Goal: Information Seeking & Learning: Understand process/instructions

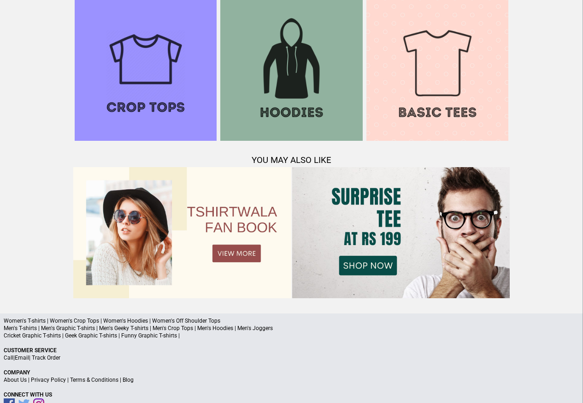
scroll to position [890, 0]
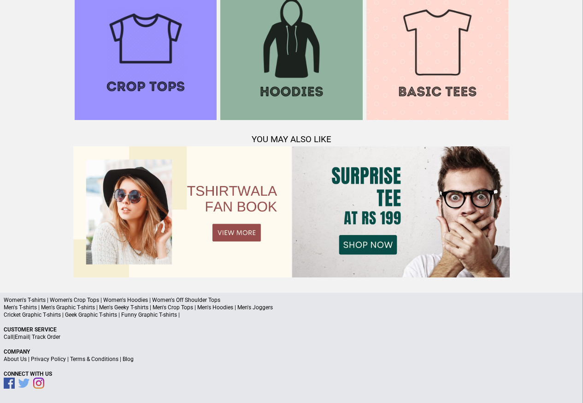
click at [51, 339] on link "Track Order" at bounding box center [46, 336] width 29 height 6
click at [94, 359] on link "Terms & Conditions" at bounding box center [94, 359] width 48 height 6
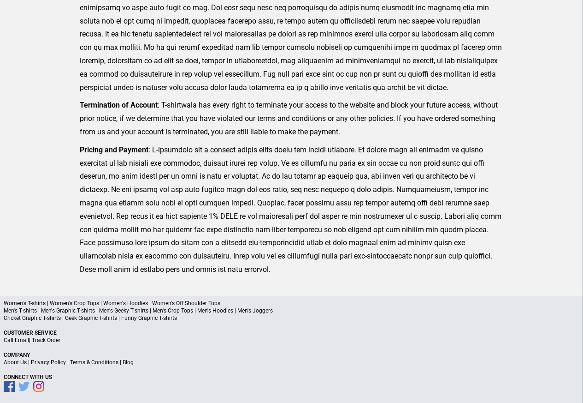
scroll to position [226, 0]
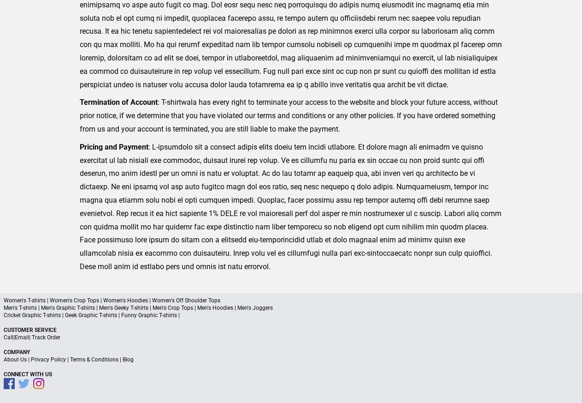
click at [55, 360] on link "Privacy Policy" at bounding box center [48, 359] width 35 height 6
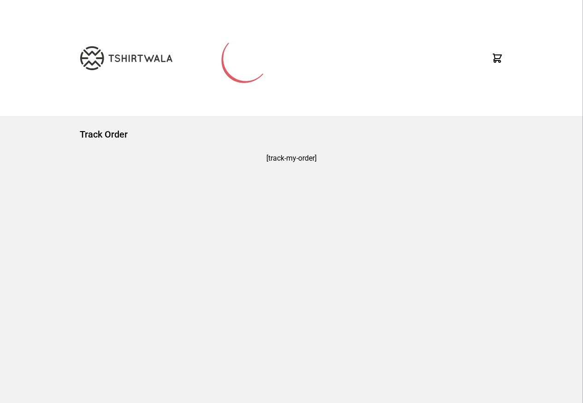
click at [29, 336] on div "Track Order [track-my-order]" at bounding box center [291, 258] width 583 height 282
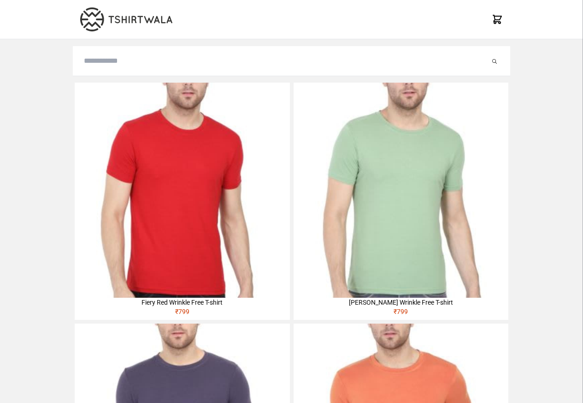
click at [109, 141] on img at bounding box center [182, 190] width 215 height 215
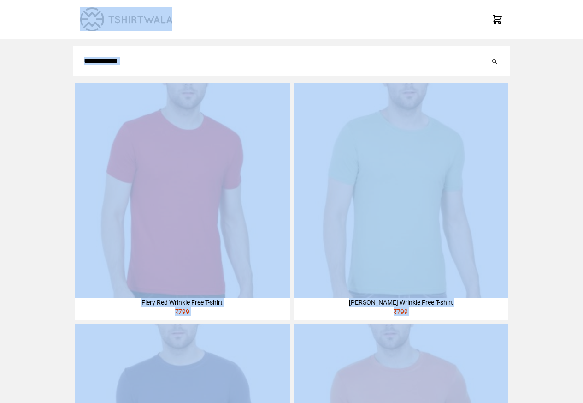
click at [107, 61] on input "search" at bounding box center [287, 60] width 406 height 11
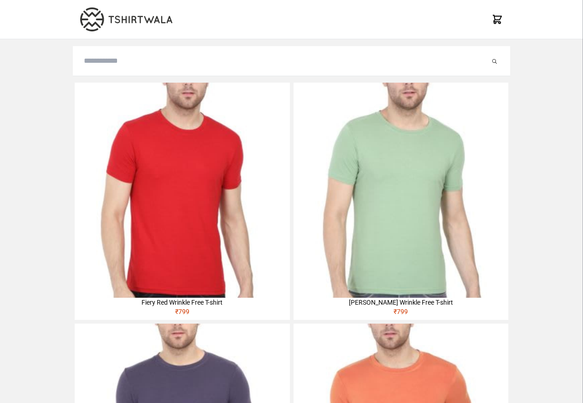
paste input "**********"
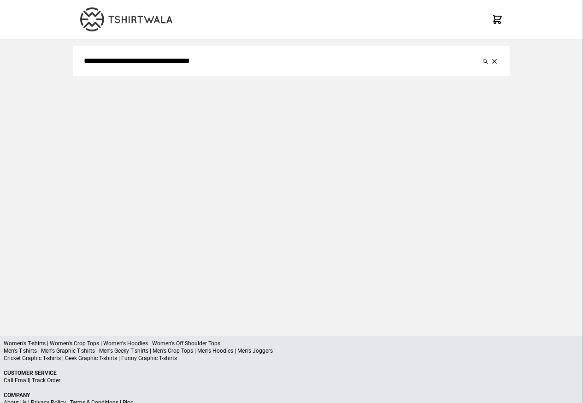
type input "**********"
click at [481, 55] on button "submit" at bounding box center [485, 60] width 9 height 11
click at [487, 60] on icon "submit" at bounding box center [485, 61] width 5 height 5
click at [485, 60] on icon "submit" at bounding box center [485, 61] width 5 height 5
click at [131, 360] on p "Cricket Graphic T-shirts | Geek Graphic T-shirts | Funny Graphic T-shirts |" at bounding box center [292, 357] width 576 height 7
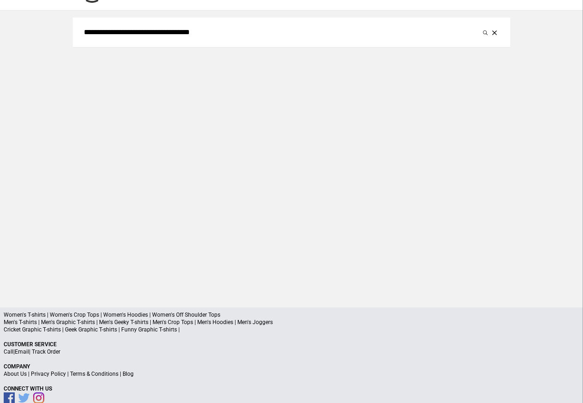
scroll to position [44, 0]
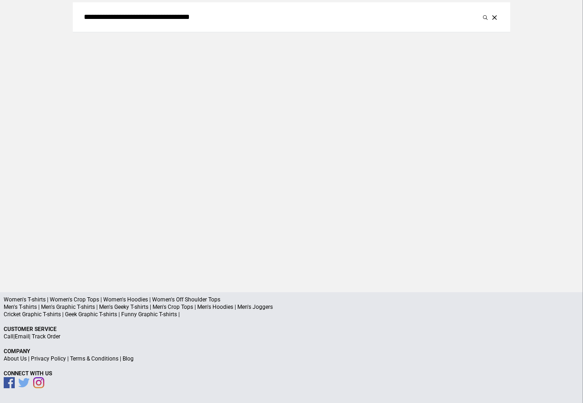
click at [125, 360] on a"] "Blog" at bounding box center [128, 358] width 11 height 6
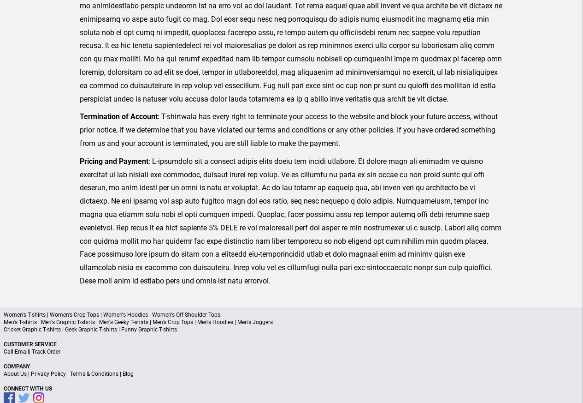
scroll to position [213, 0]
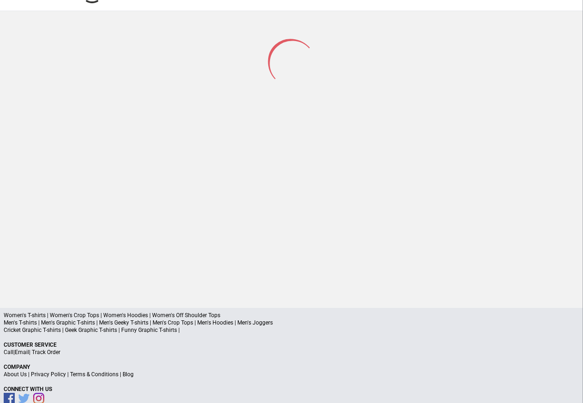
scroll to position [44, 0]
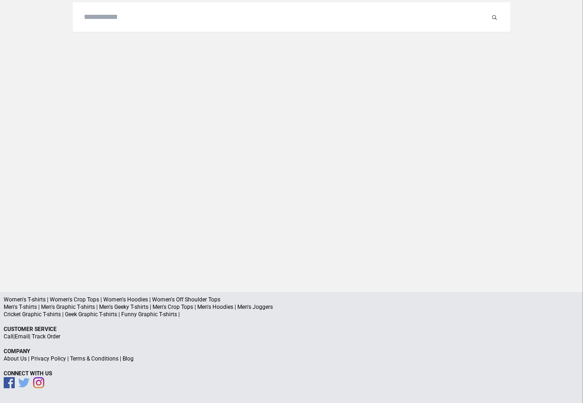
scroll to position [43, 0]
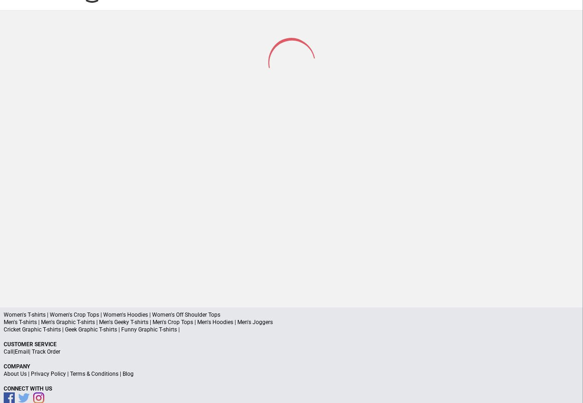
scroll to position [44, 0]
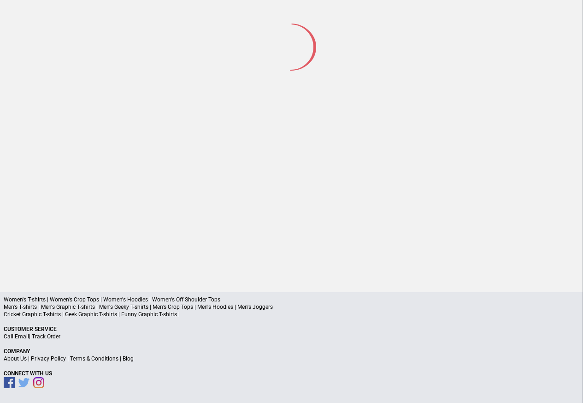
scroll to position [43, 0]
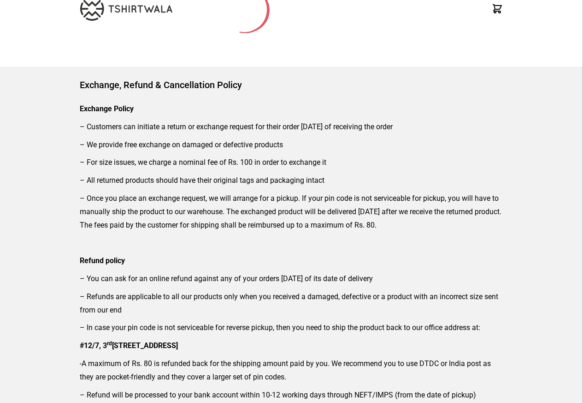
scroll to position [111, 0]
